Goal: Task Accomplishment & Management: Manage account settings

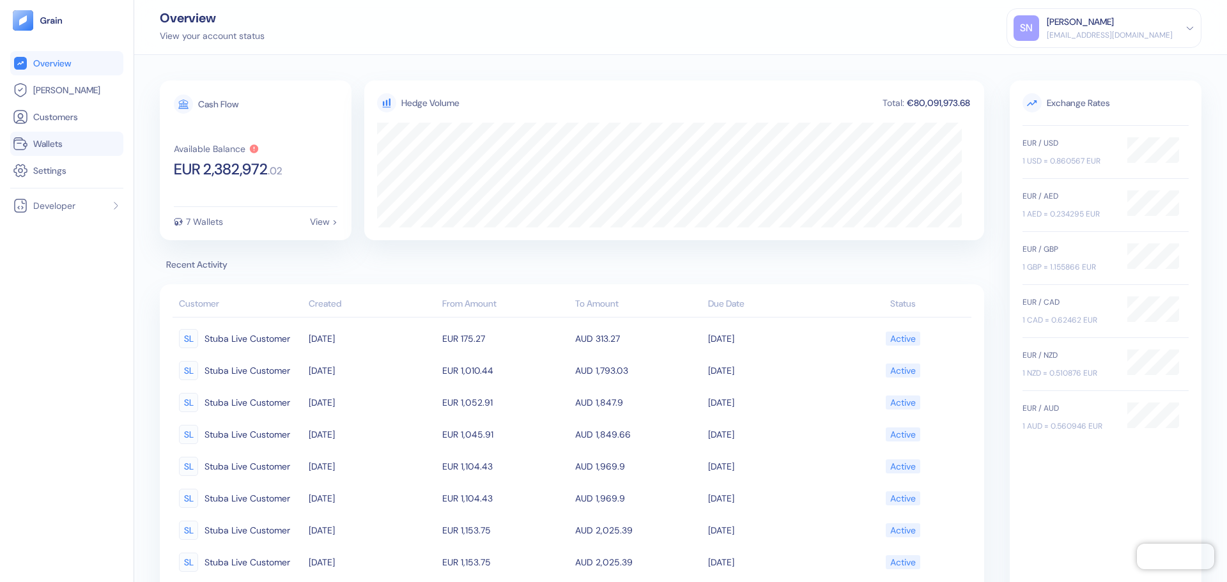
click at [70, 146] on link "Wallets" at bounding box center [67, 143] width 108 height 15
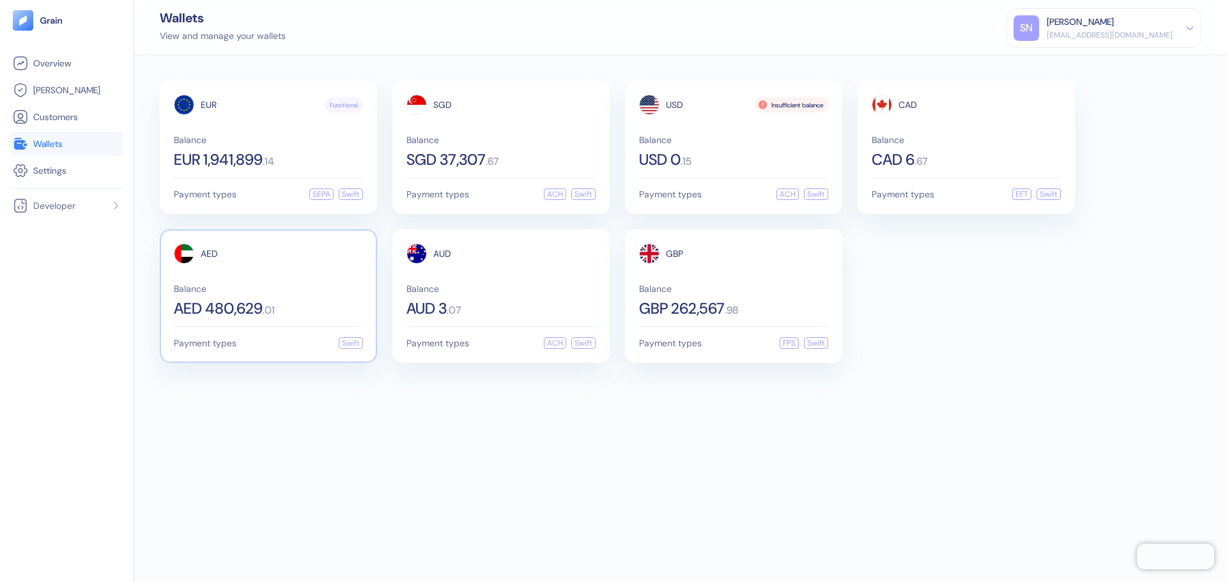
click at [293, 301] on div "AED 480,629 . 01" at bounding box center [268, 308] width 189 height 15
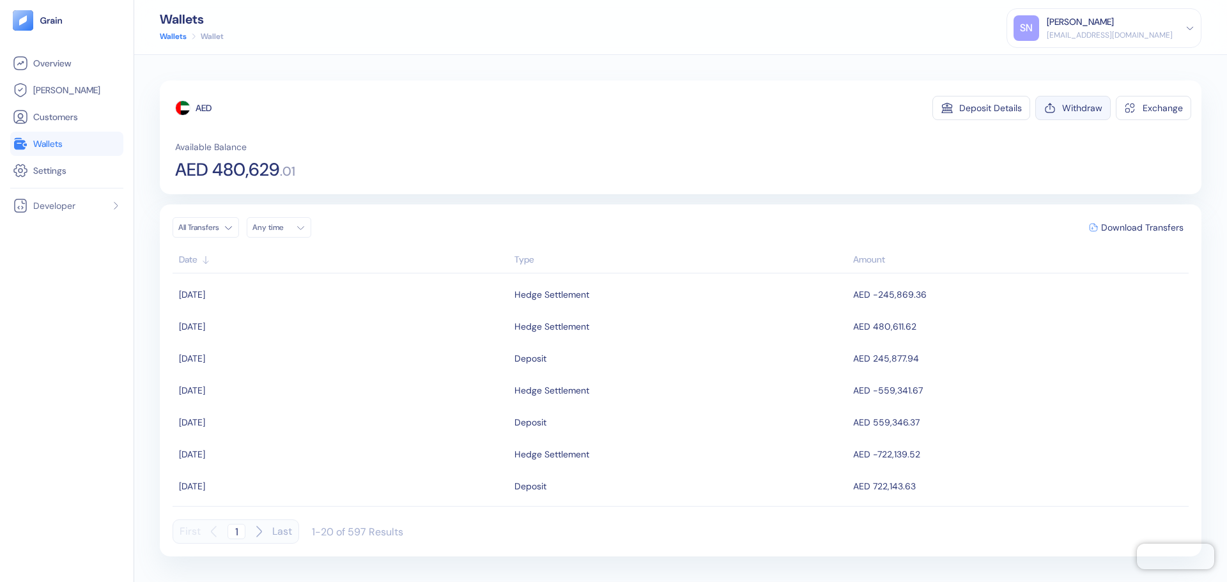
click at [1064, 115] on button "Withdraw" at bounding box center [1073, 108] width 75 height 24
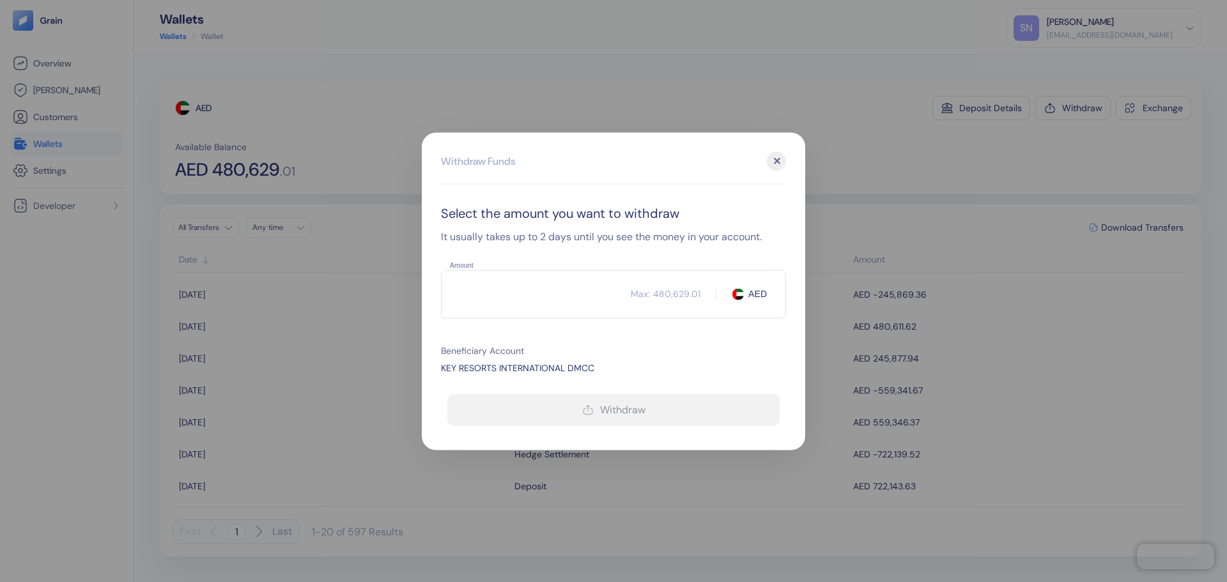
click at [532, 289] on input "Amount" at bounding box center [536, 294] width 190 height 32
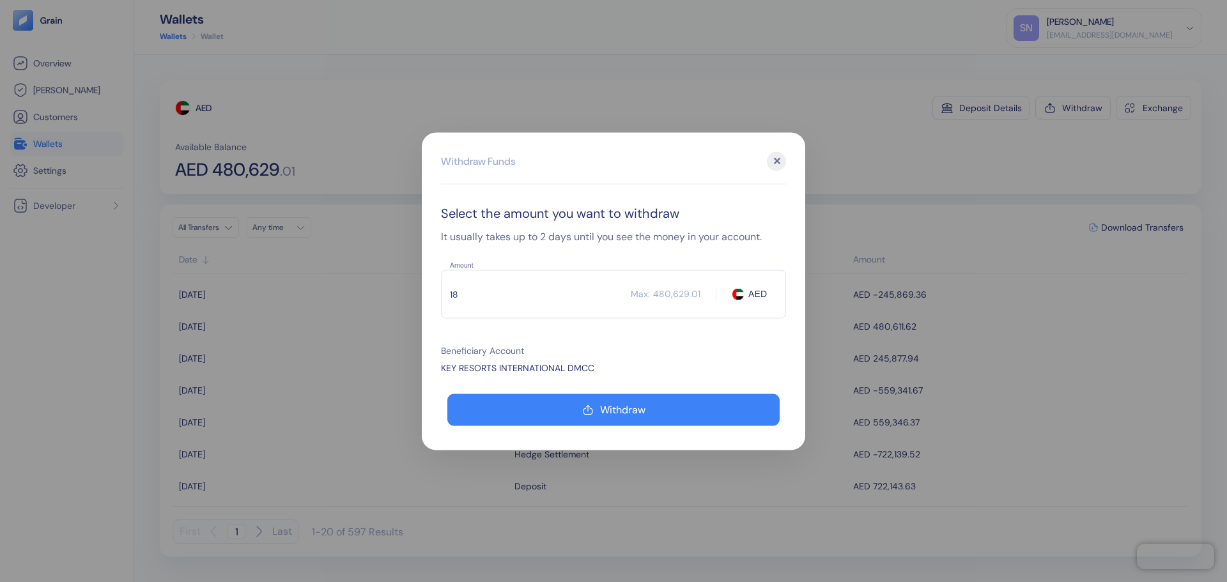
type input "1"
type input "480611.62"
click at [764, 368] on div "KEY RESORTS INTERNATIONAL DMCC" at bounding box center [613, 367] width 345 height 13
click at [782, 159] on div "✕" at bounding box center [776, 161] width 19 height 19
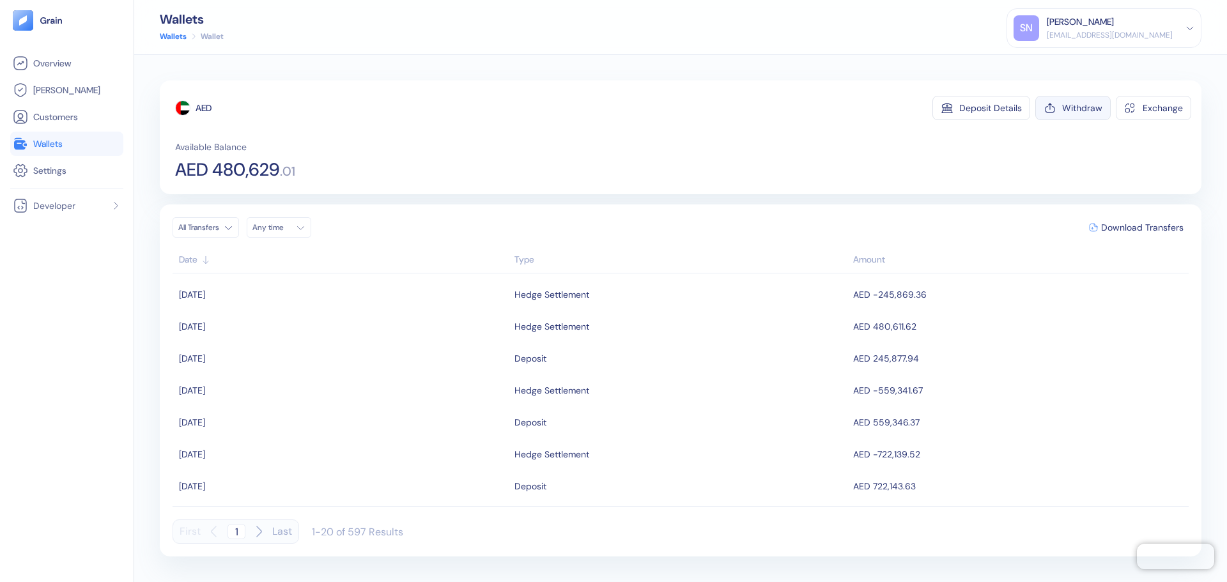
click at [1062, 114] on button "Withdraw" at bounding box center [1073, 108] width 75 height 24
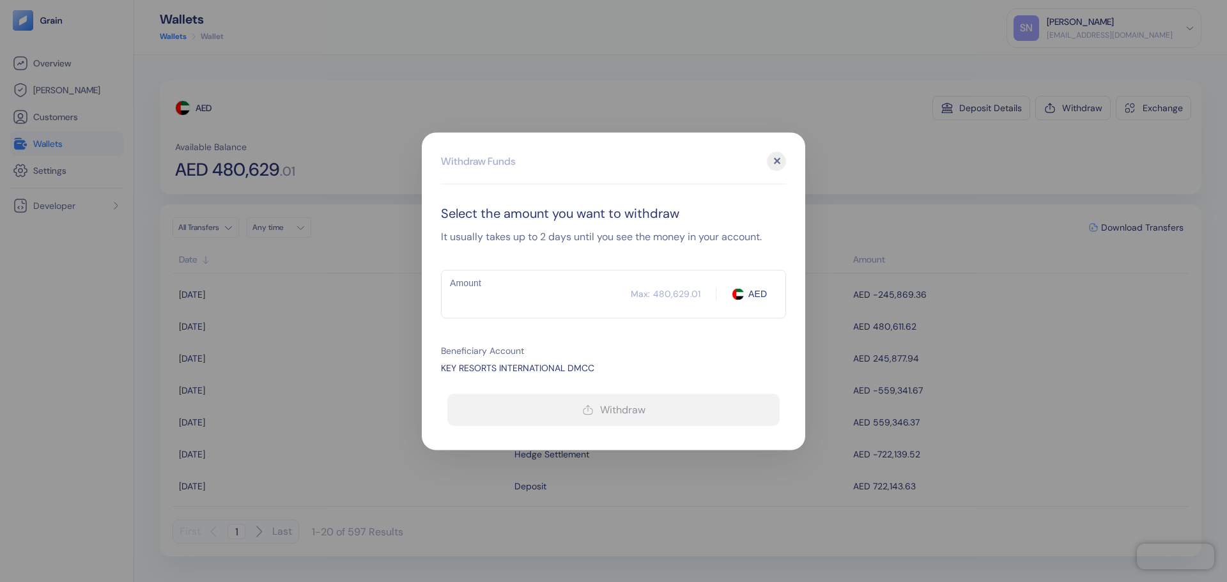
click at [774, 155] on div "✕" at bounding box center [776, 161] width 19 height 19
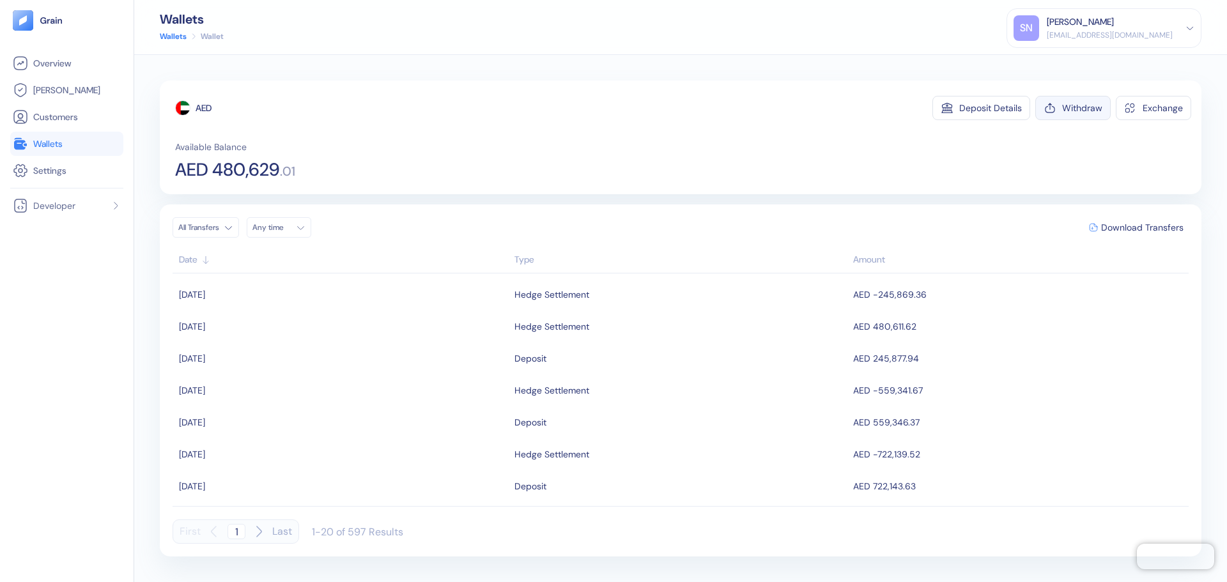
click at [1085, 104] on div "Withdraw" at bounding box center [1082, 108] width 40 height 9
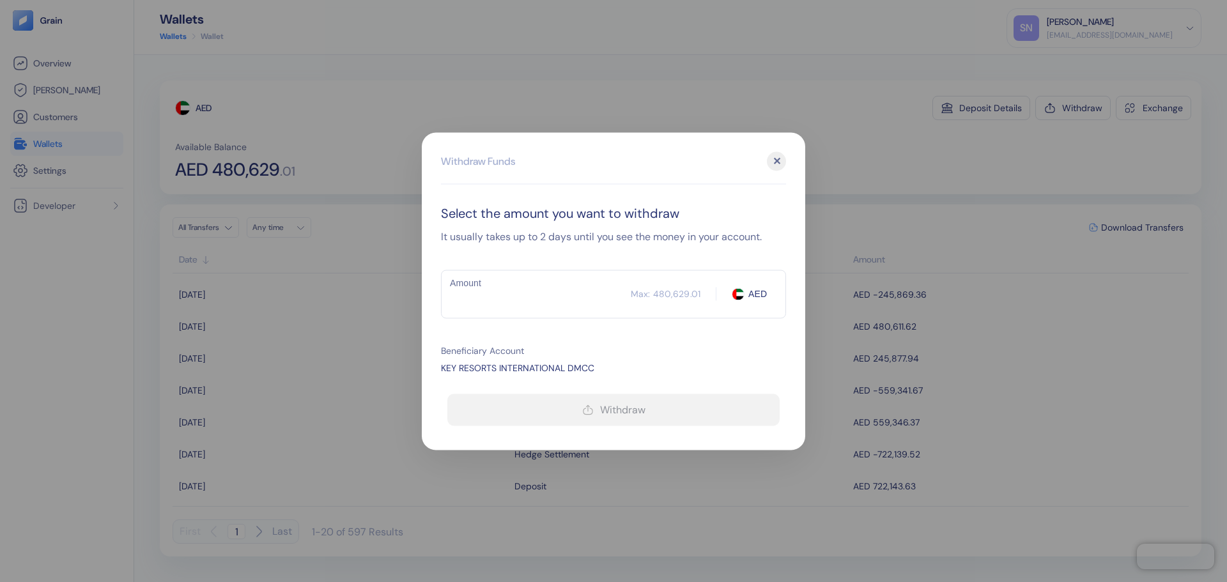
click at [479, 290] on input "Amount" at bounding box center [536, 294] width 190 height 32
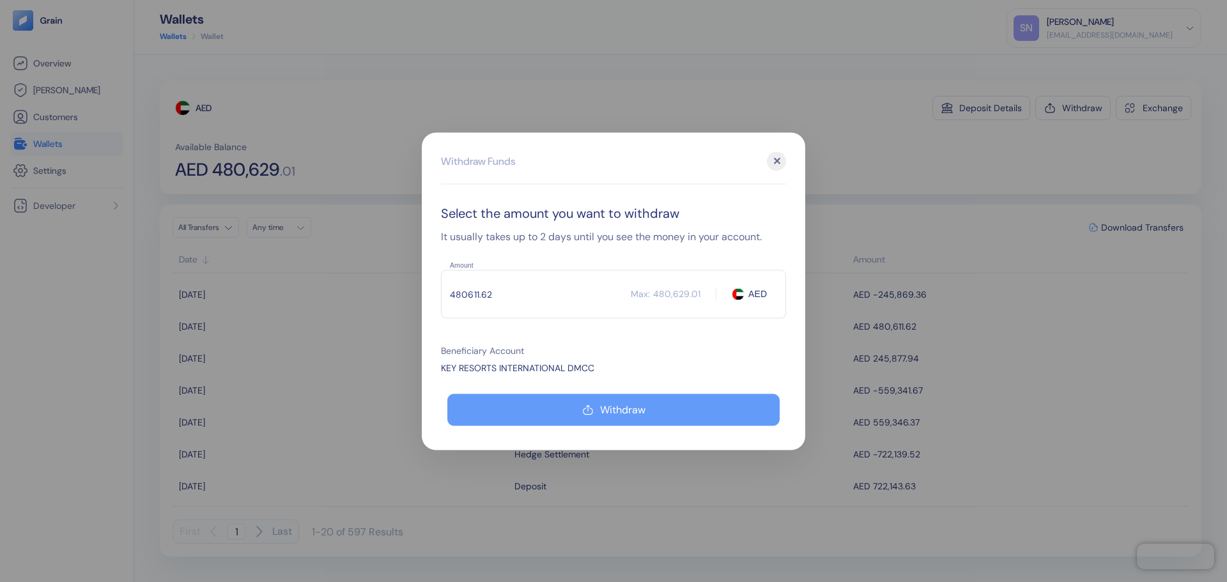
type input "480611.62"
click at [565, 414] on button "Withdraw" at bounding box center [613, 410] width 332 height 32
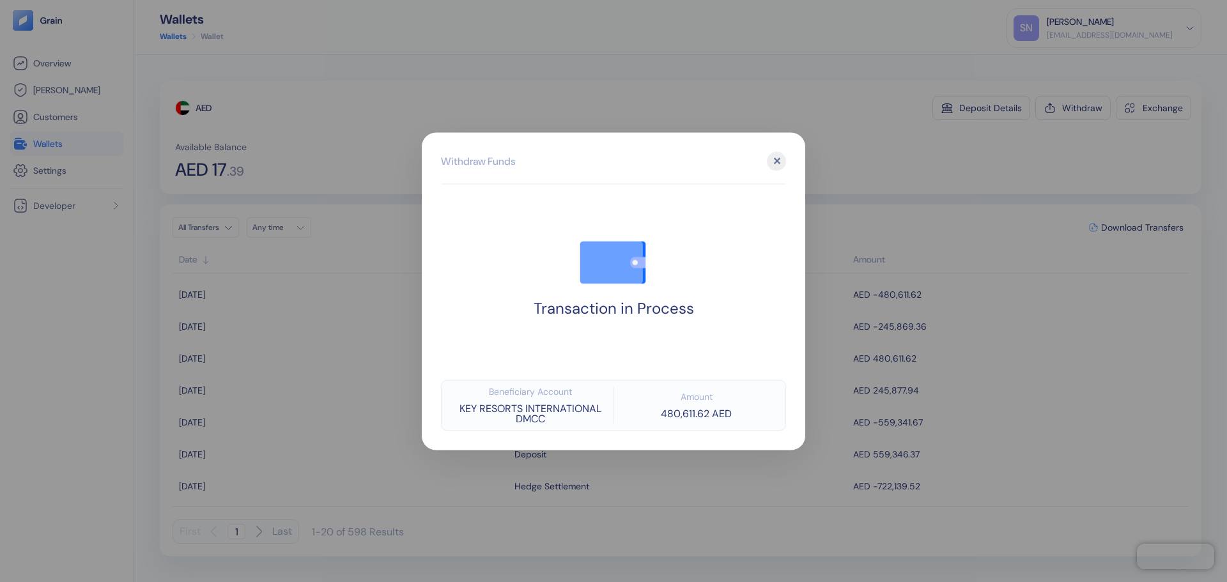
click at [907, 148] on div at bounding box center [613, 291] width 1227 height 582
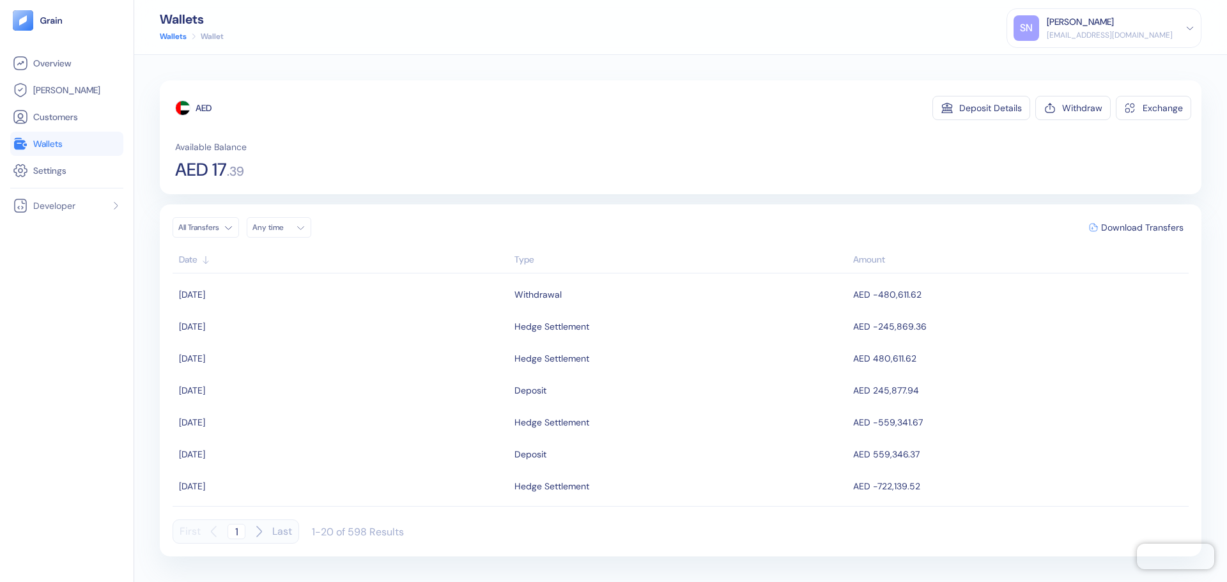
click at [61, 147] on span "Wallets" at bounding box center [47, 143] width 29 height 13
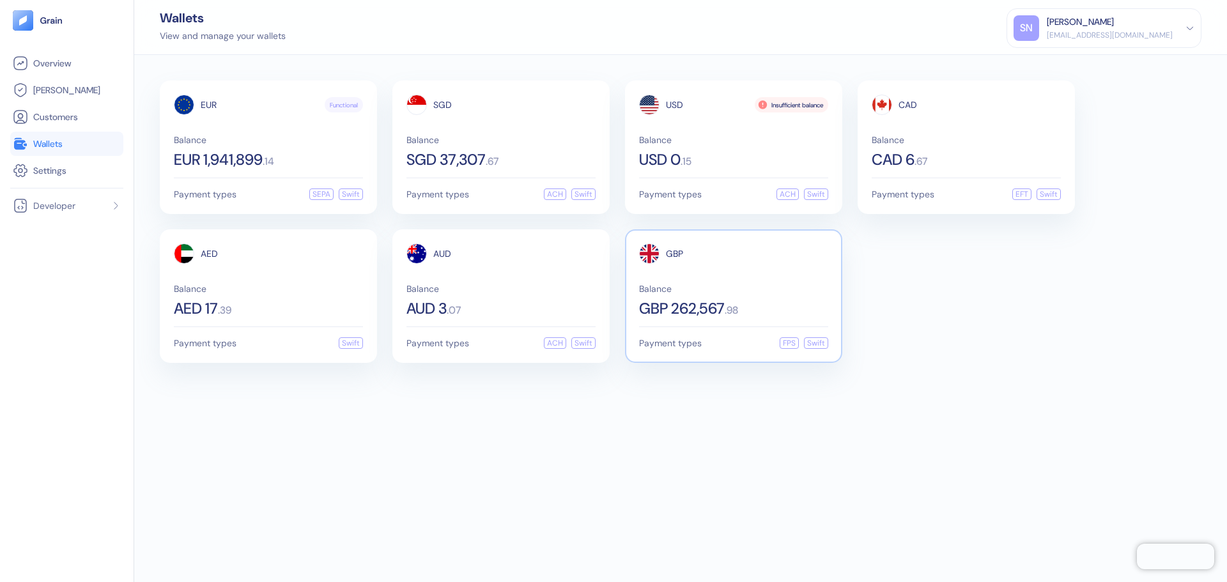
click at [719, 283] on div "GBP Balance GBP 262,567 . 98" at bounding box center [733, 280] width 189 height 73
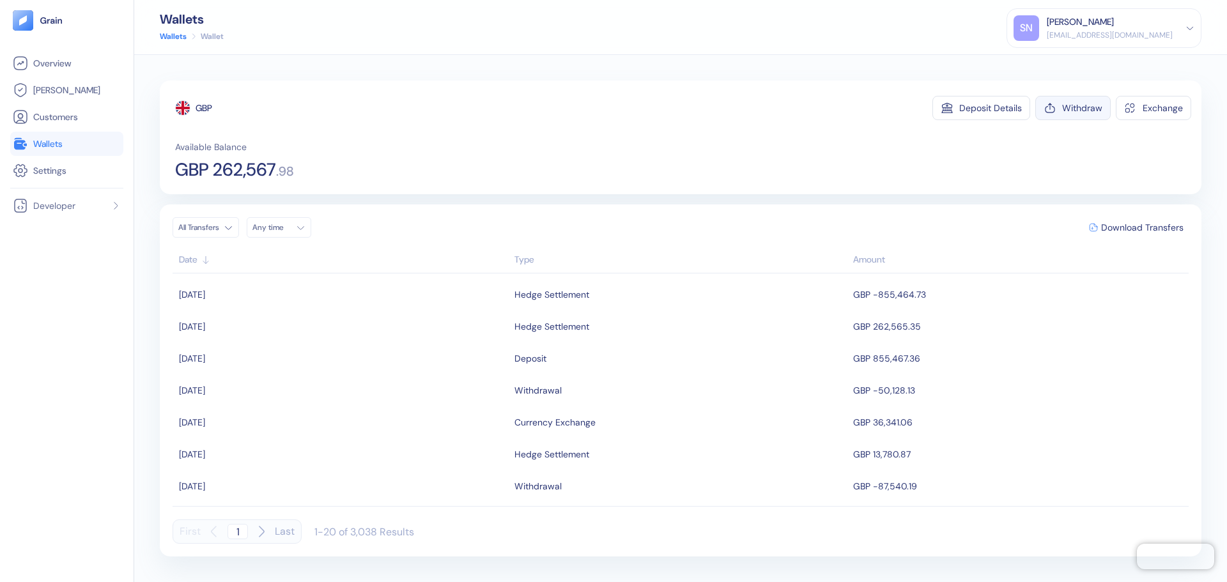
click at [1071, 109] on div "Withdraw" at bounding box center [1082, 108] width 40 height 9
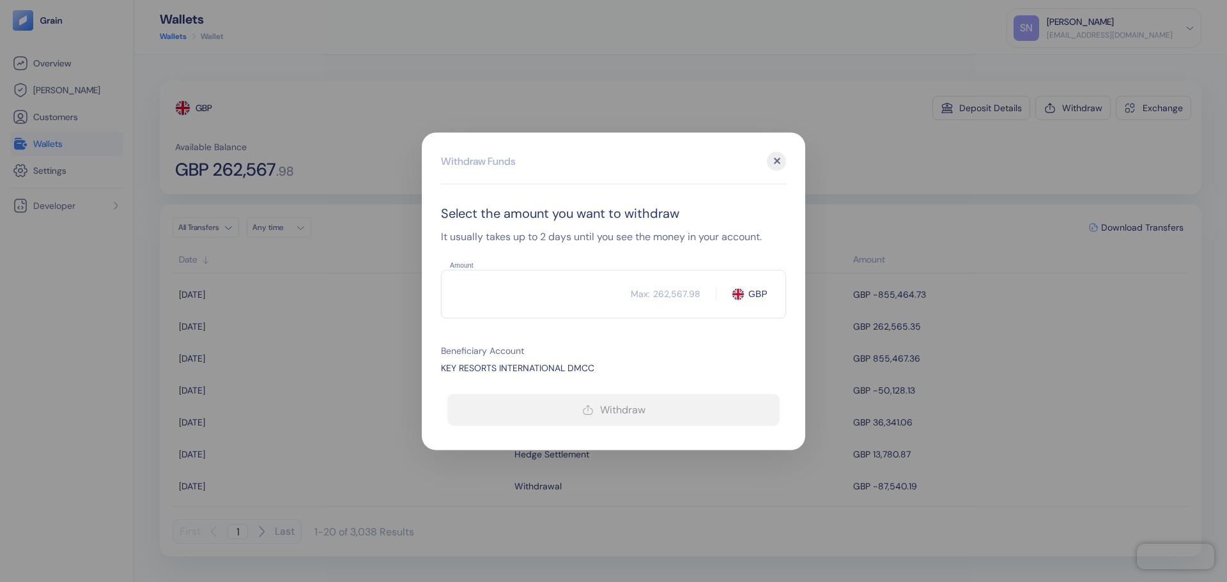
click at [479, 299] on input "Amount" at bounding box center [536, 294] width 190 height 32
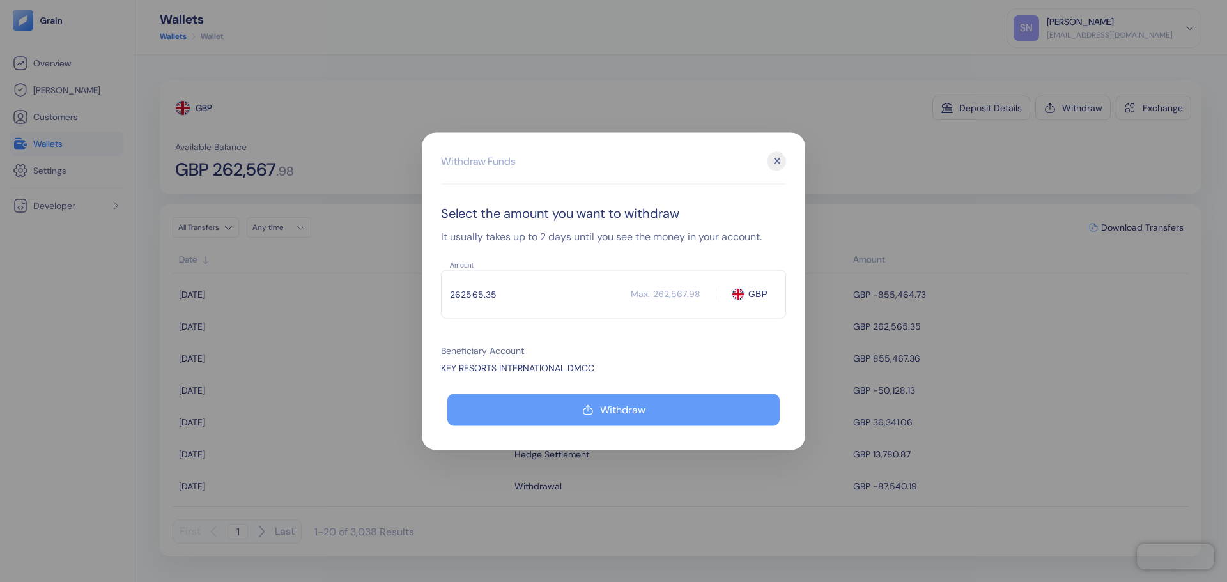
type input "262565.35"
click at [685, 420] on button "Withdraw" at bounding box center [613, 410] width 332 height 32
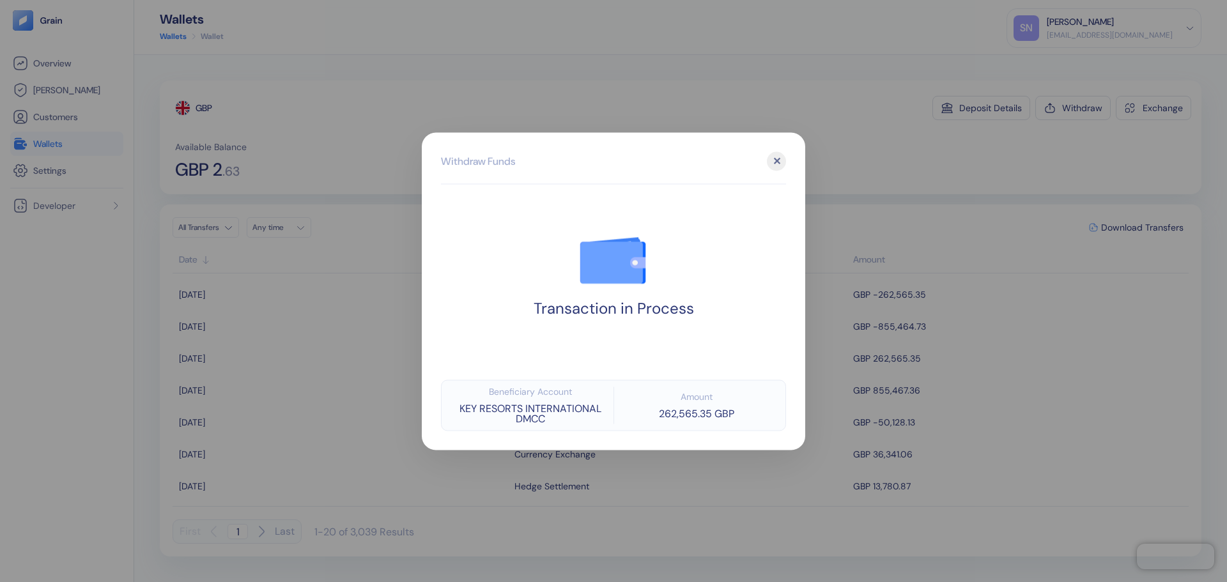
click at [893, 154] on div at bounding box center [613, 291] width 1227 height 582
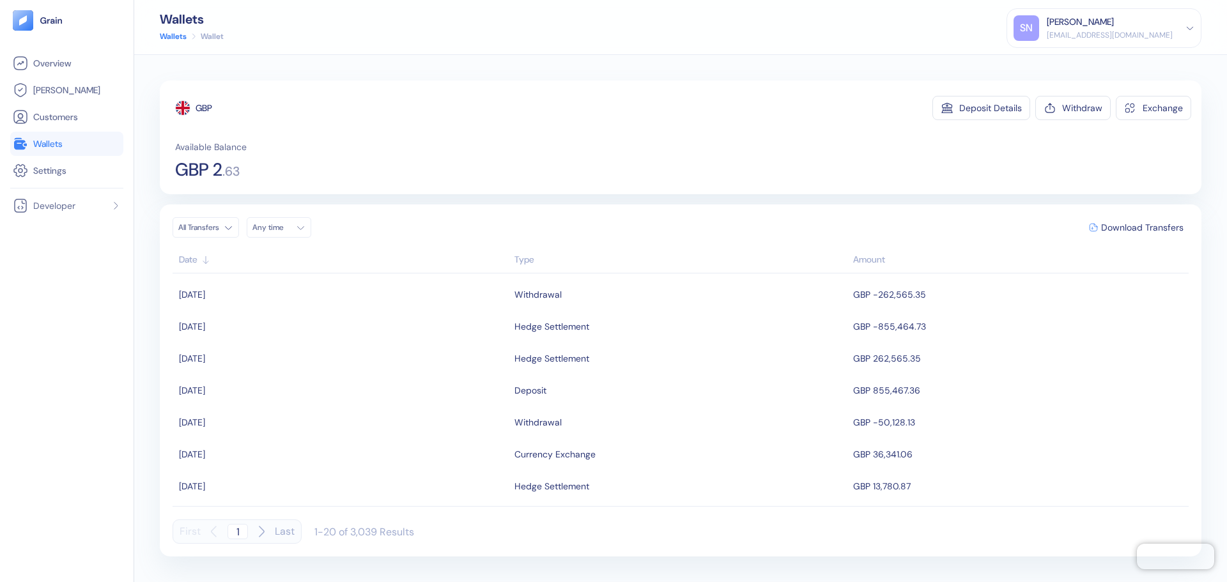
click at [81, 146] on link "Wallets" at bounding box center [67, 143] width 108 height 15
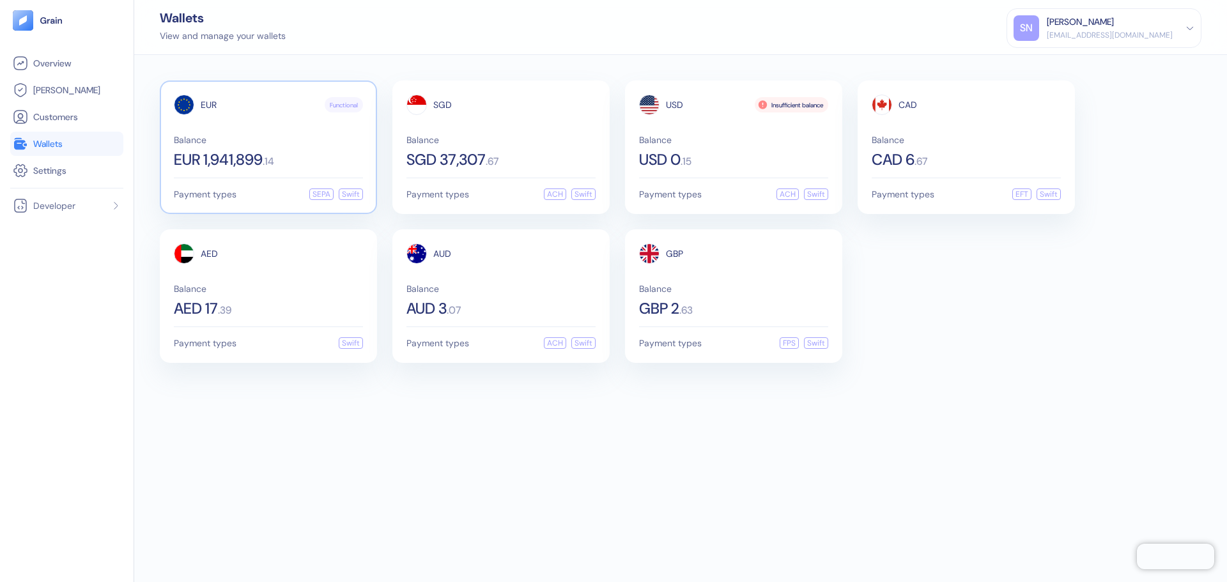
click at [294, 146] on div "Balance EUR 1,941,899 . 14" at bounding box center [268, 152] width 189 height 32
